Goal: Task Accomplishment & Management: Use online tool/utility

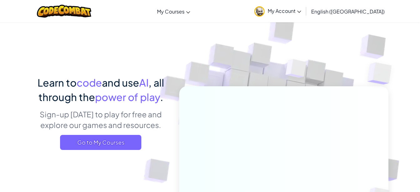
click at [185, 8] on span "My Courses" at bounding box center [171, 11] width 28 height 7
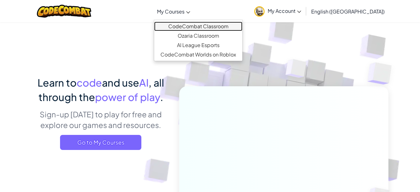
click at [204, 24] on link "CodeCombat Classroom" at bounding box center [198, 26] width 88 height 9
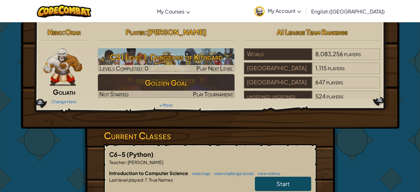
click at [205, 36] on h2 "Player : [PERSON_NAME]" at bounding box center [166, 31] width 137 height 13
click at [203, 65] on span "Play Next Level" at bounding box center [215, 67] width 37 height 7
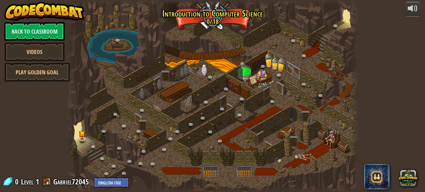
click at [88, 143] on div at bounding box center [212, 96] width 293 height 192
click at [83, 141] on link at bounding box center [83, 139] width 13 height 9
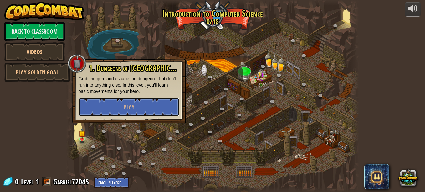
click at [107, 109] on button "Play" at bounding box center [129, 106] width 101 height 19
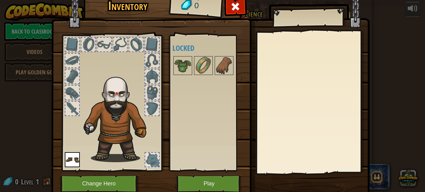
click at [177, 66] on img at bounding box center [183, 66] width 18 height 18
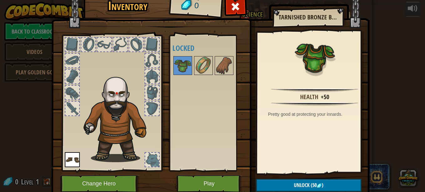
click at [155, 89] on div at bounding box center [152, 92] width 14 height 14
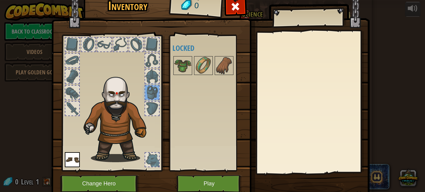
click at [185, 59] on img at bounding box center [183, 66] width 18 height 18
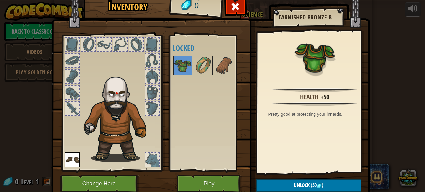
drag, startPoint x: 180, startPoint y: 64, endPoint x: 153, endPoint y: 94, distance: 40.2
click at [153, 94] on div "Inventory 0 Available Equip (double-click to equip) Locked Tarnished Bronze Bre…" at bounding box center [213, 95] width 318 height 207
click at [296, 177] on img at bounding box center [210, 84] width 318 height 227
drag, startPoint x: 328, startPoint y: 180, endPoint x: 294, endPoint y: 186, distance: 34.6
click at [294, 186] on span "Unlock" at bounding box center [302, 184] width 16 height 7
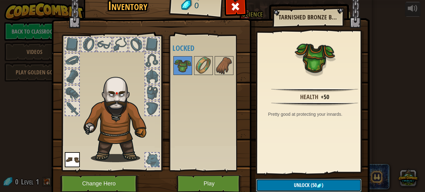
click at [295, 184] on span "Unlock" at bounding box center [302, 184] width 16 height 7
click at [210, 186] on button "Play" at bounding box center [209, 183] width 65 height 17
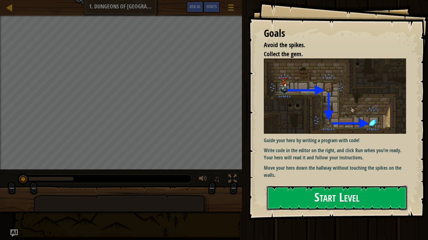
click at [328, 191] on button "Start Level" at bounding box center [336, 198] width 141 height 25
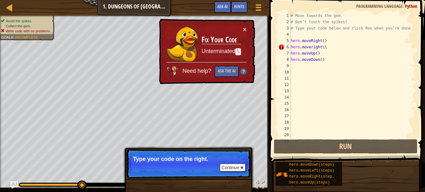
click at [263, 3] on div at bounding box center [258, 7] width 8 height 9
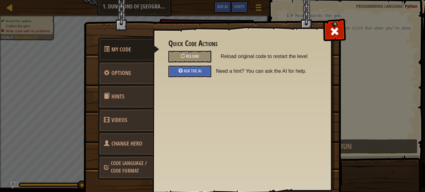
click at [331, 30] on span at bounding box center [335, 31] width 10 height 10
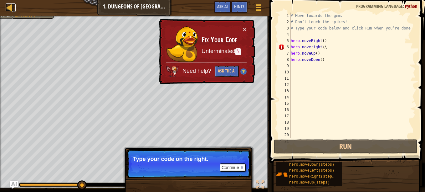
click at [12, 10] on div at bounding box center [10, 7] width 8 height 8
